Goal: Information Seeking & Learning: Find specific fact

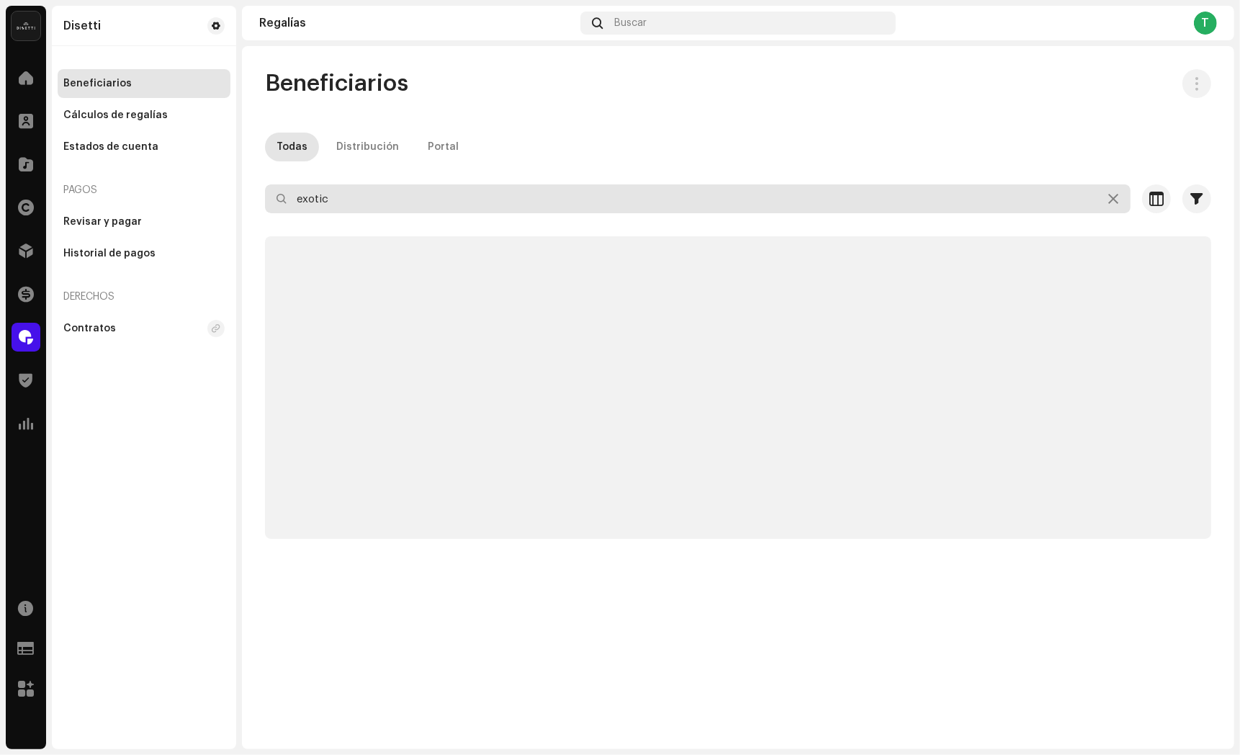
click at [386, 208] on input "exotic" at bounding box center [698, 198] width 866 height 29
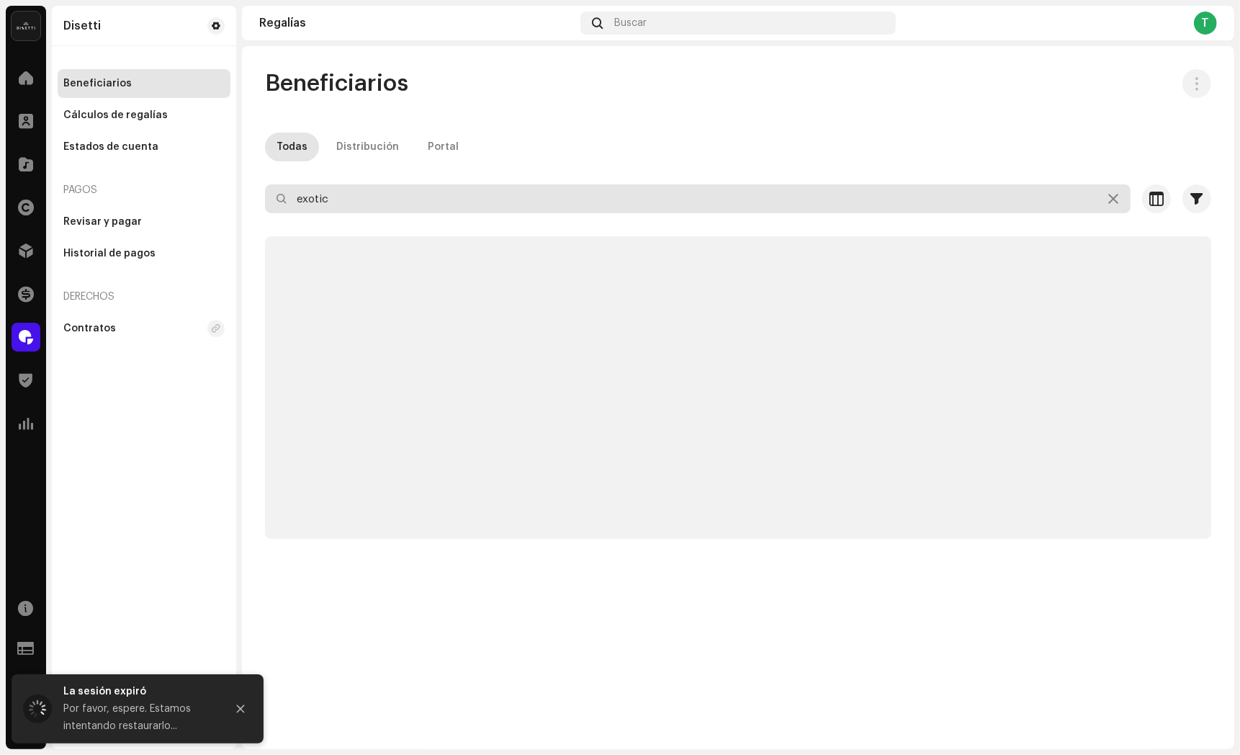
click at [386, 208] on input "exotic" at bounding box center [698, 198] width 866 height 29
paste input "[EMAIL_ADDRESS][DOMAIN_NAME]"
type input "[EMAIL_ADDRESS][DOMAIN_NAME]"
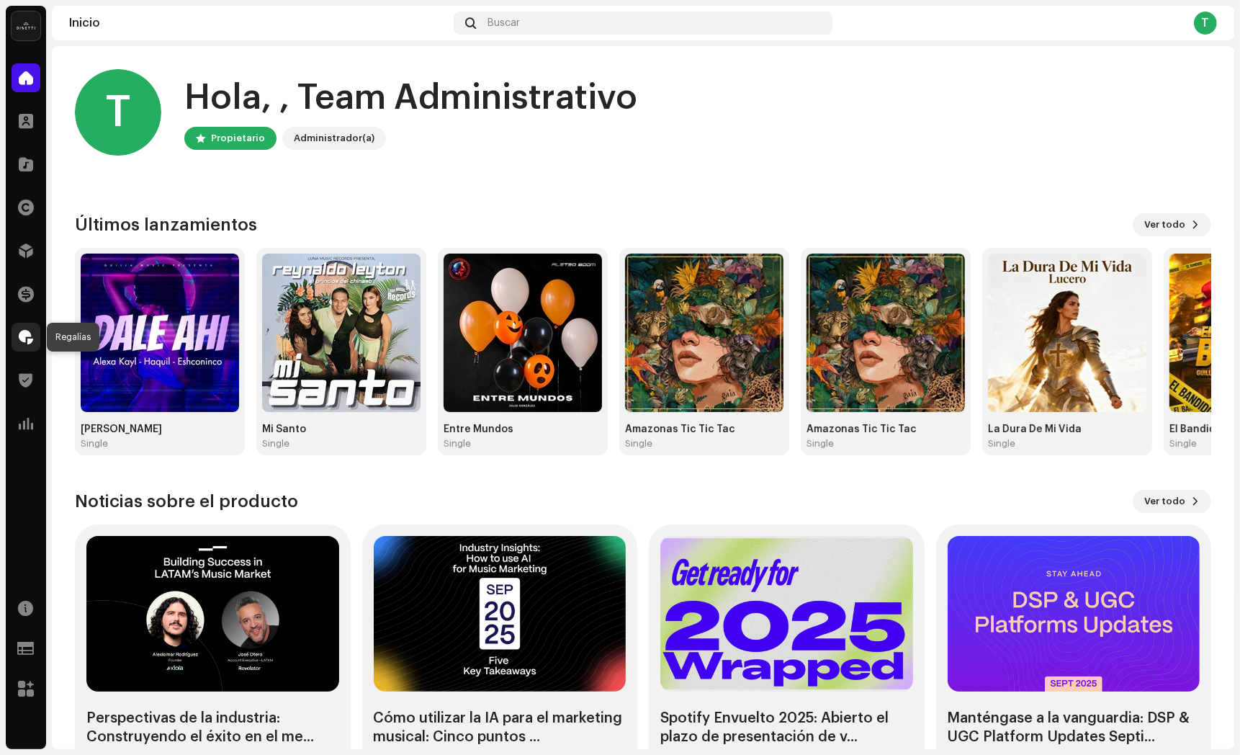
click at [32, 336] on span at bounding box center [26, 337] width 14 height 12
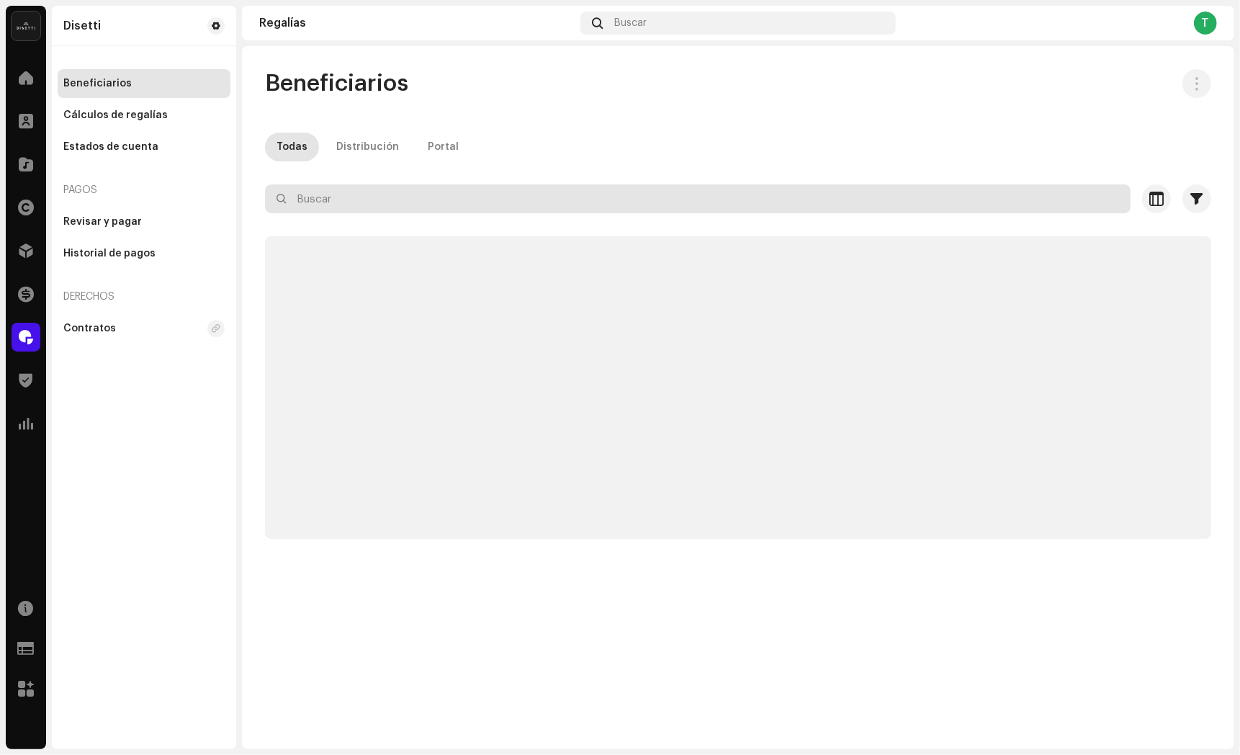
click at [344, 200] on input "text" at bounding box center [698, 198] width 866 height 29
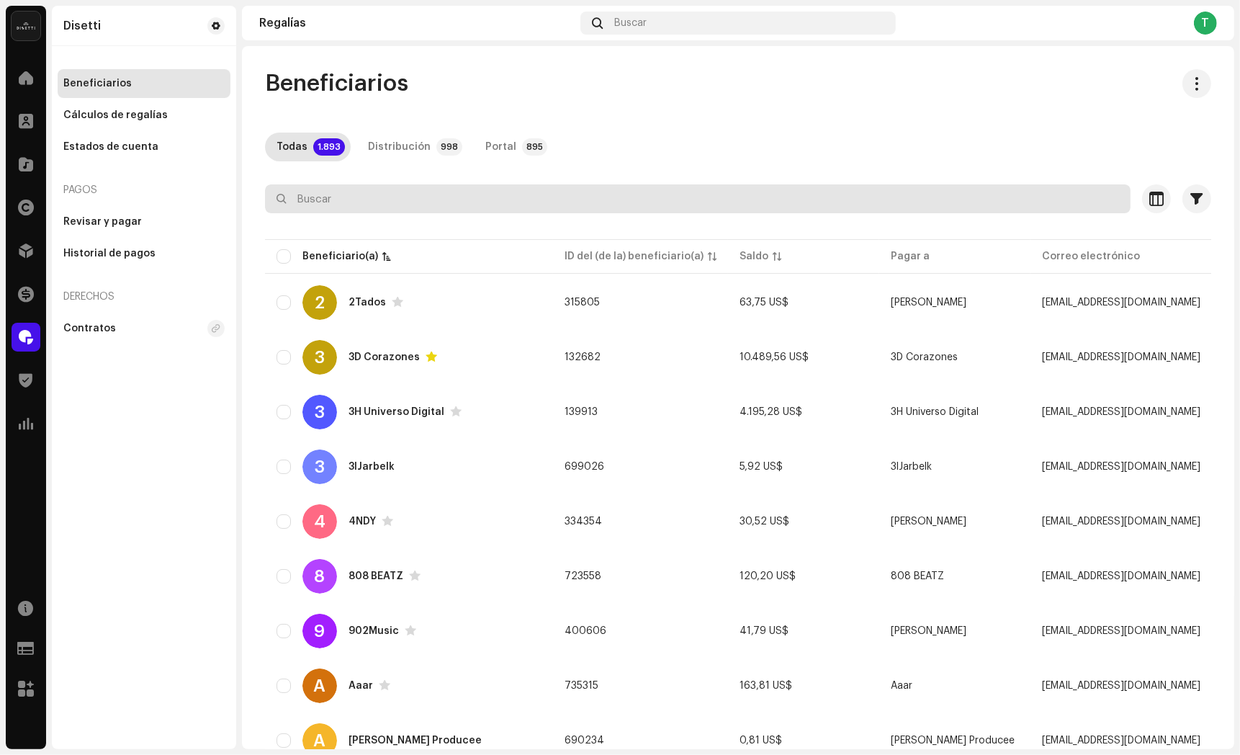
paste input "[EMAIL_ADDRESS][DOMAIN_NAME]"
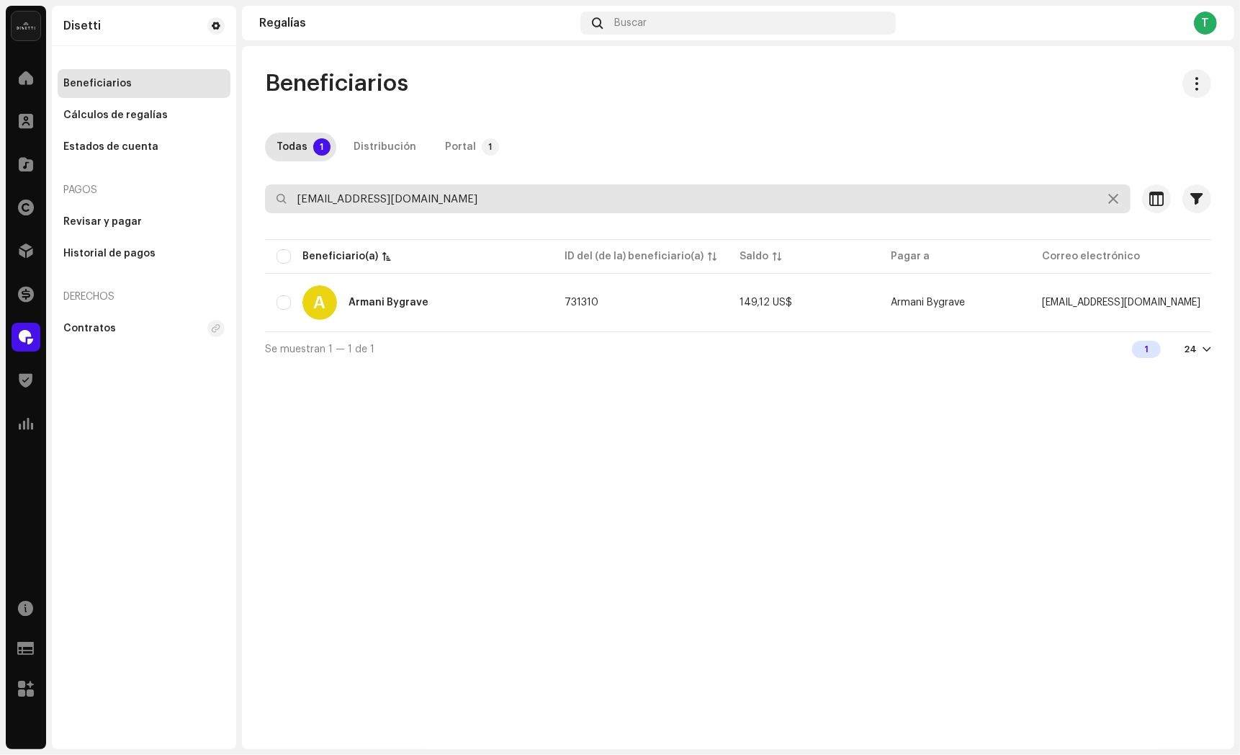
type input "[EMAIL_ADDRESS][DOMAIN_NAME]"
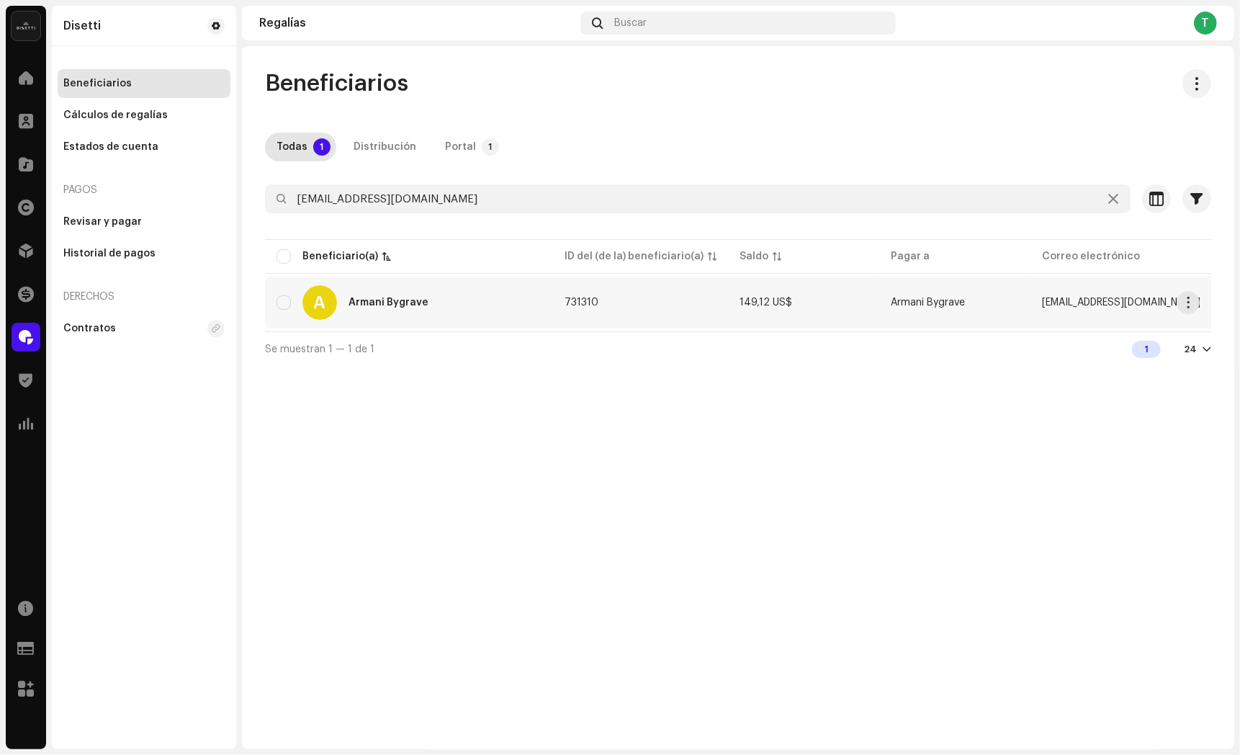
click at [389, 300] on div "Armani Bygrave" at bounding box center [389, 302] width 80 height 10
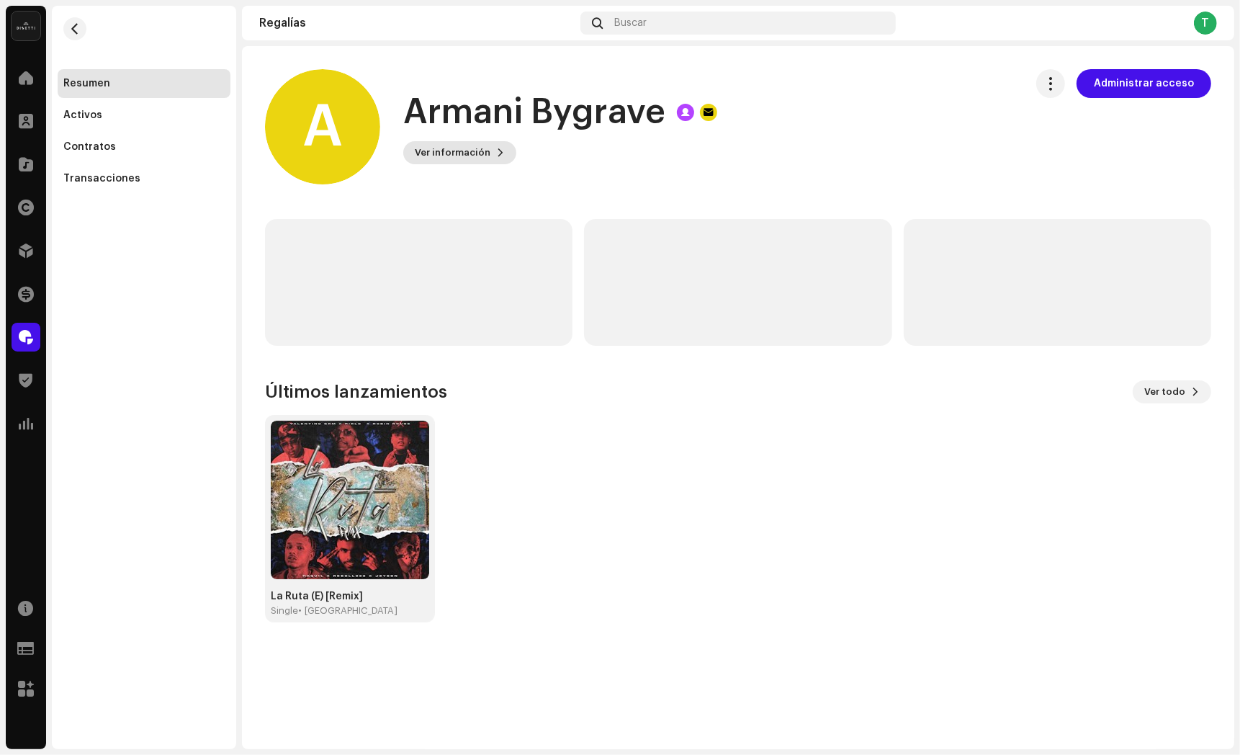
click at [483, 153] on span "Ver información" at bounding box center [453, 152] width 76 height 29
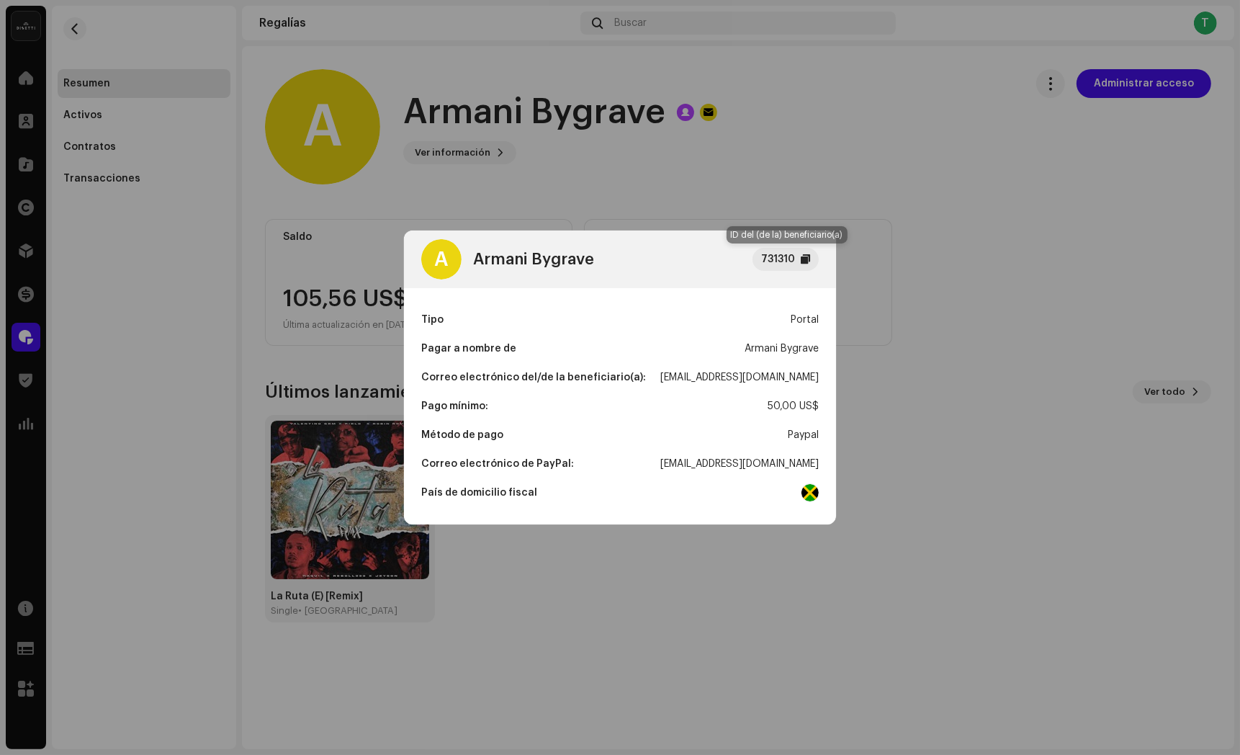
click at [802, 259] on div at bounding box center [805, 260] width 9 height 12
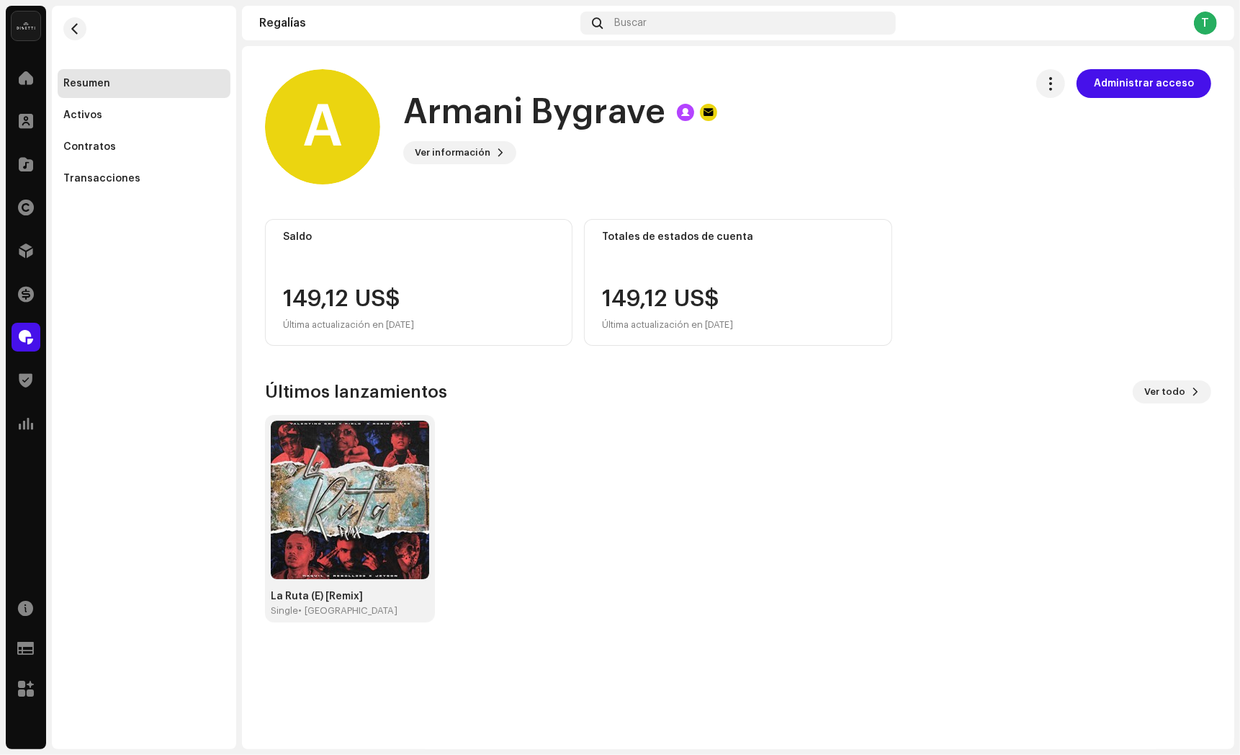
drag, startPoint x: 1059, startPoint y: 308, endPoint x: 725, endPoint y: 219, distance: 346.0
click at [1045, 304] on div "A Armani Bygrave 731310 Tipo Portal Pagar a nombre de Armani Bygrave Correo ele…" at bounding box center [620, 377] width 1240 height 755
click at [66, 30] on button "button" at bounding box center [74, 28] width 23 height 23
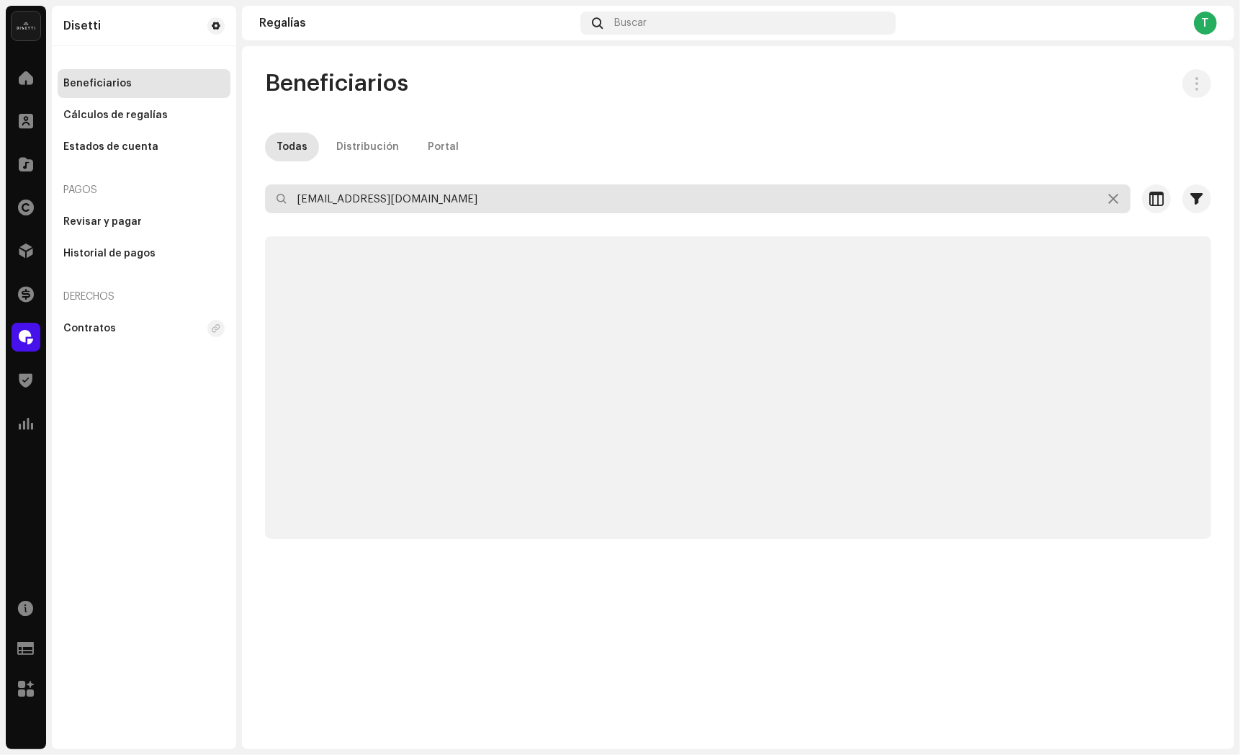
click at [405, 197] on input "[EMAIL_ADDRESS][DOMAIN_NAME]" at bounding box center [698, 198] width 866 height 29
paste input "laqueendelpiquete"
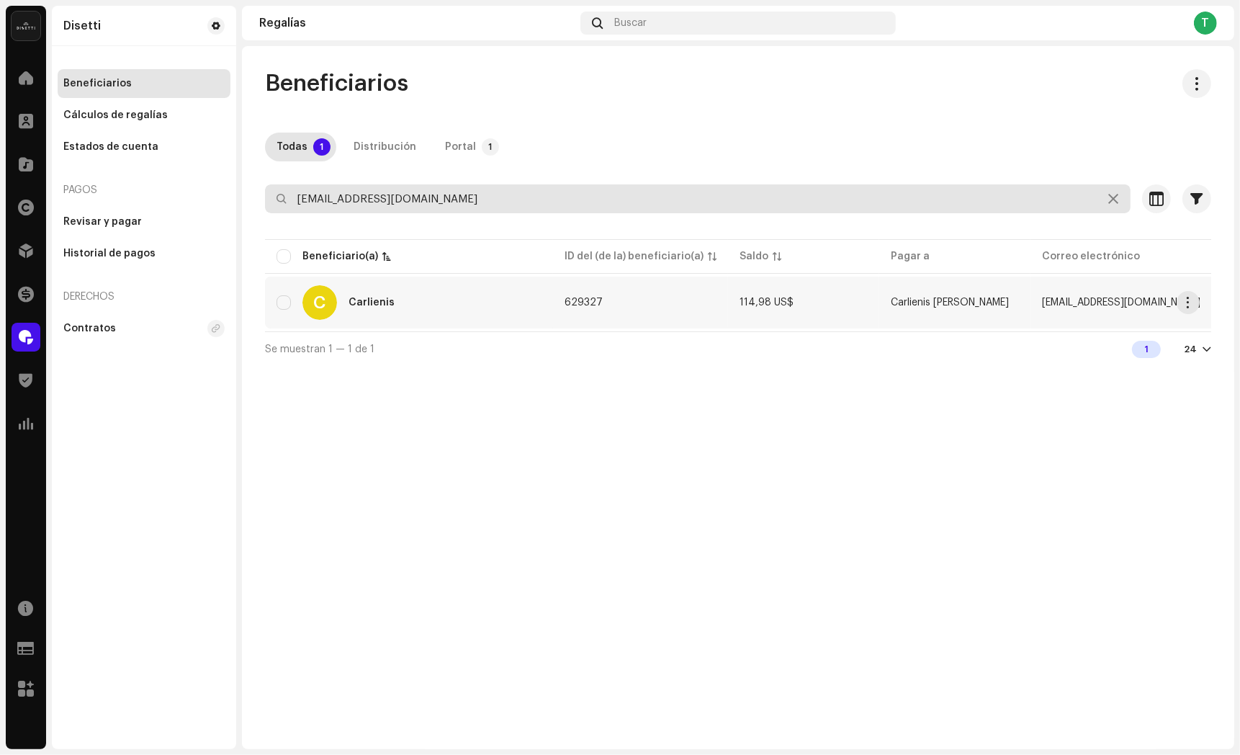
type input "laqueendelpiquete@gmail.com"
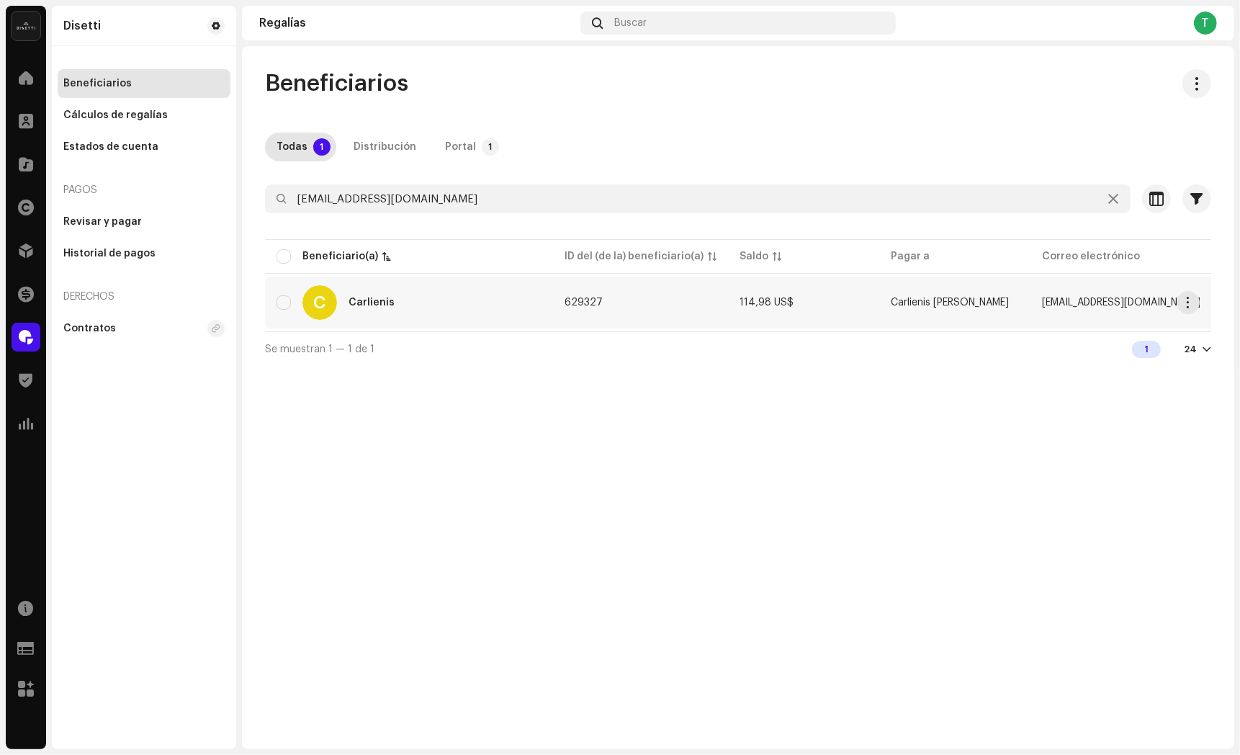
click at [348, 319] on td "C Carlienis" at bounding box center [409, 303] width 288 height 52
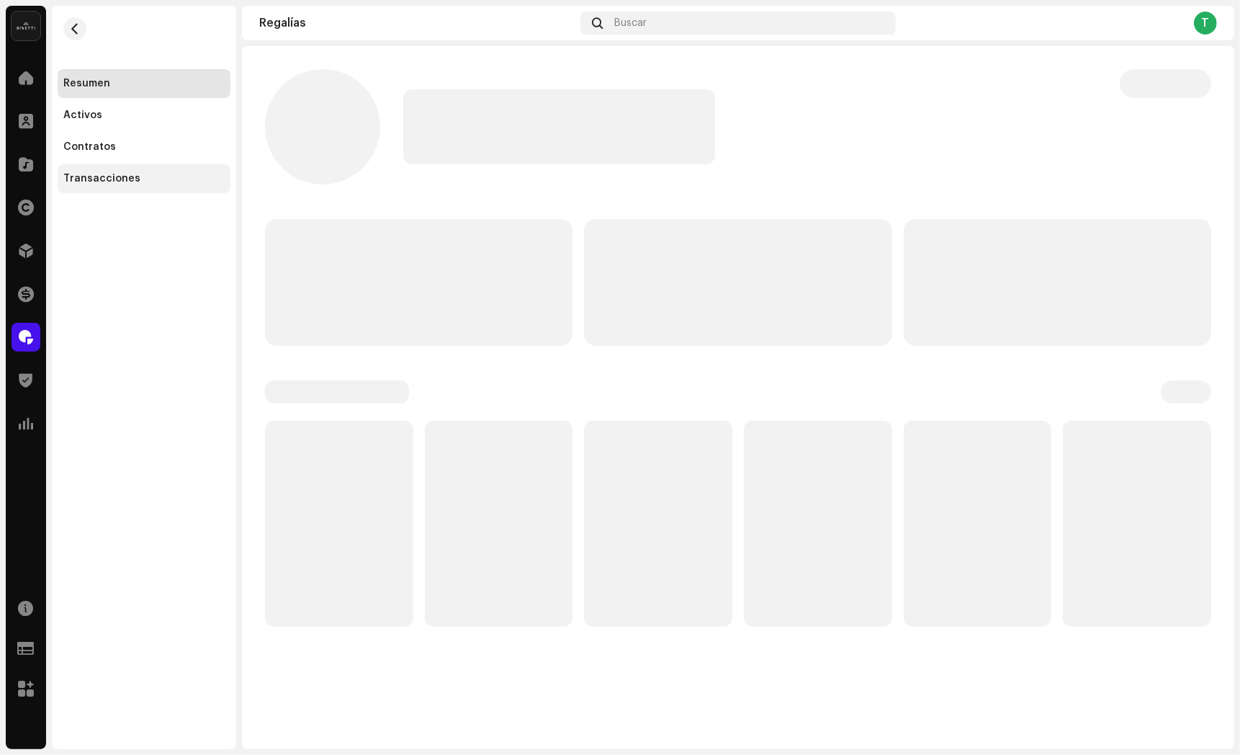
click at [146, 180] on div "Transacciones" at bounding box center [143, 179] width 161 height 12
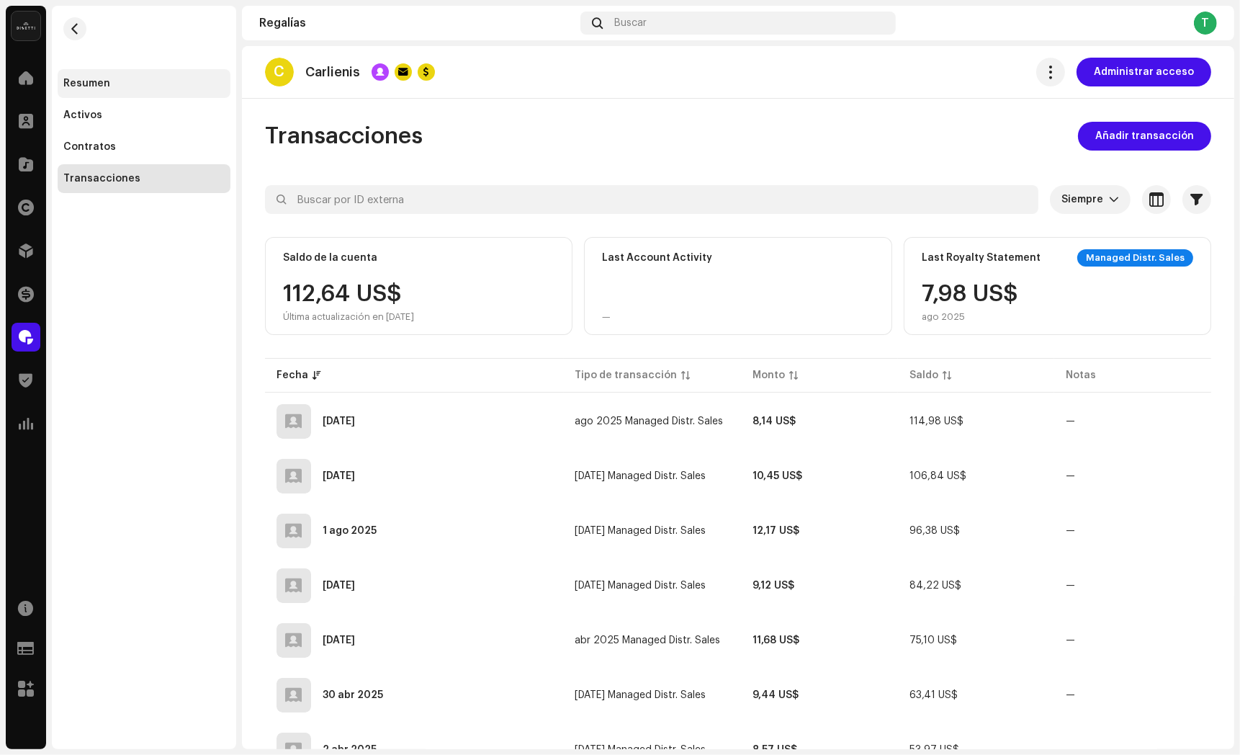
click at [148, 75] on div "Resumen" at bounding box center [144, 83] width 173 height 29
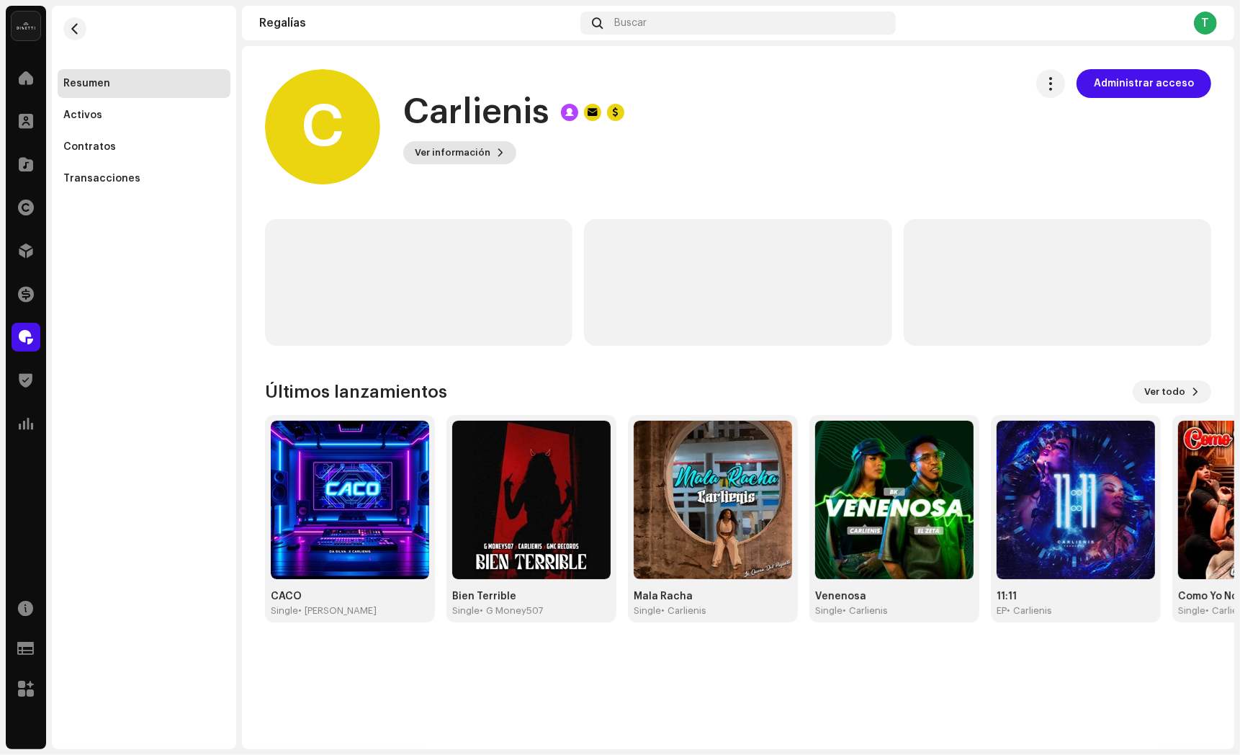
click at [489, 147] on button "Ver información" at bounding box center [459, 152] width 113 height 23
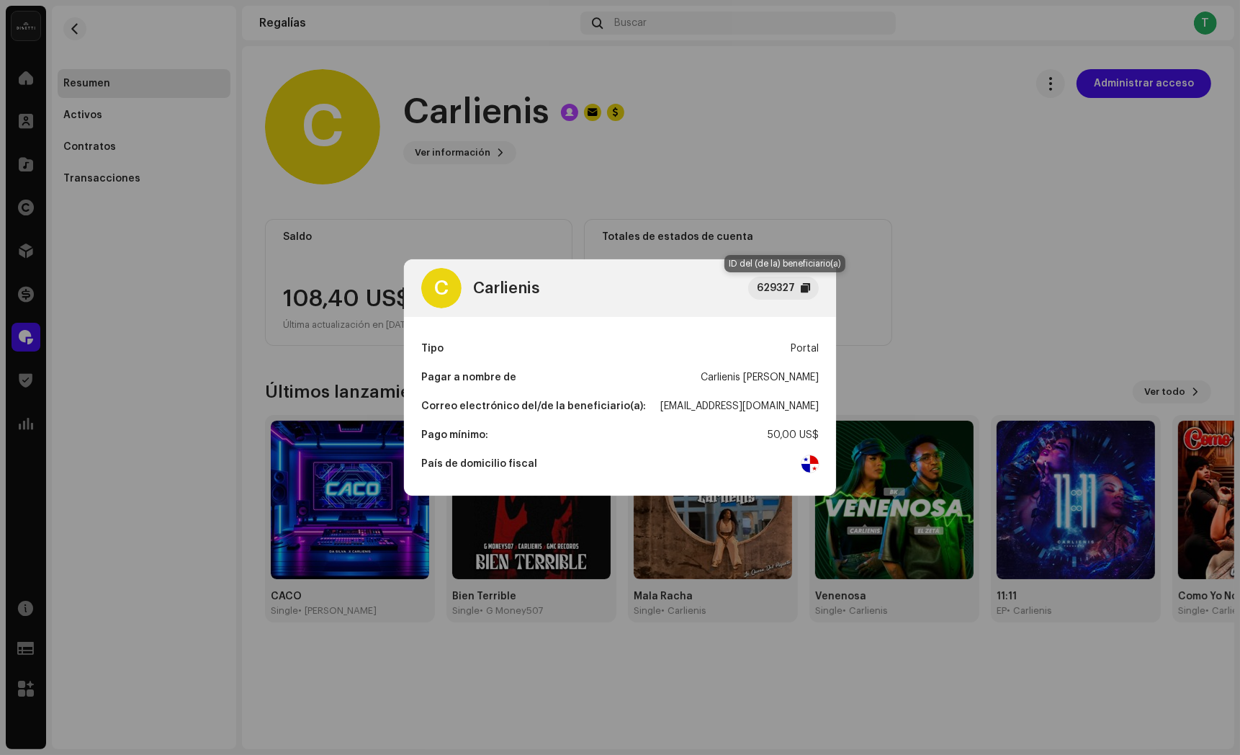
click at [803, 285] on div at bounding box center [805, 288] width 9 height 12
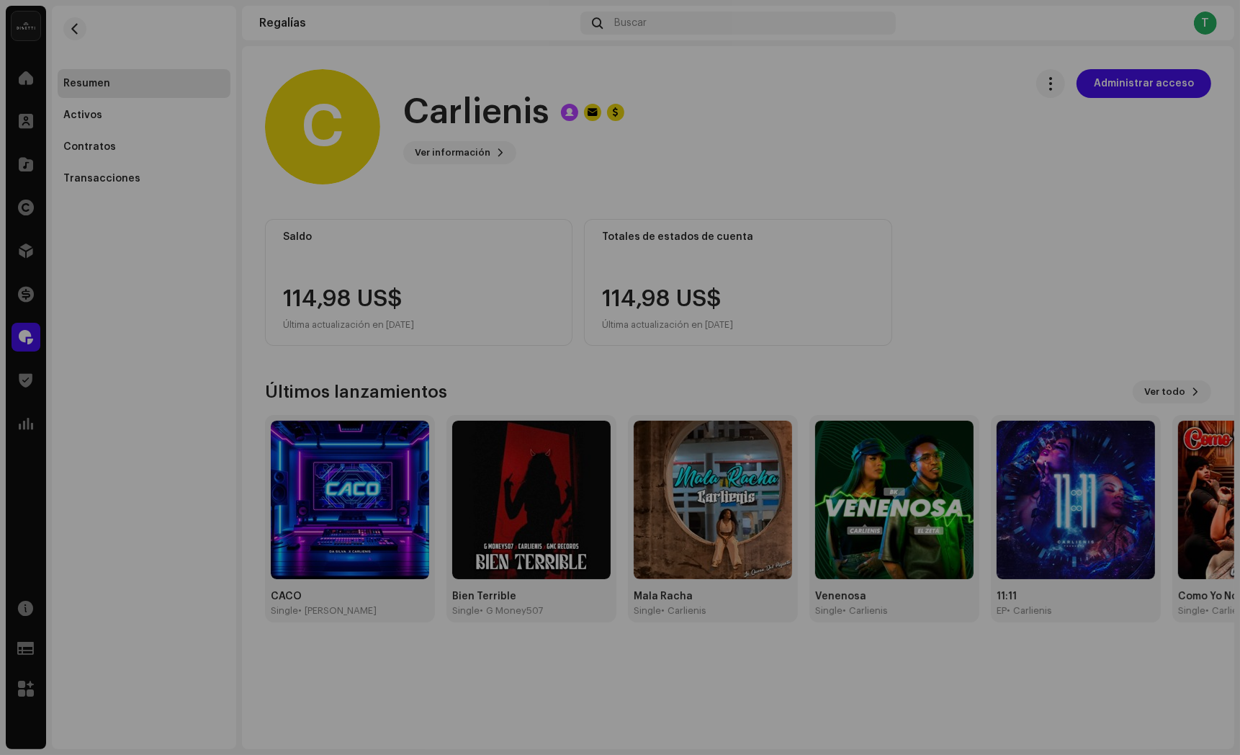
click at [761, 218] on div "C Carlienis 629327 Tipo Portal Pagar a nombre de Carlienis Elenis Salazar Corre…" at bounding box center [620, 377] width 1240 height 755
